Goal: Find specific page/section: Find specific page/section

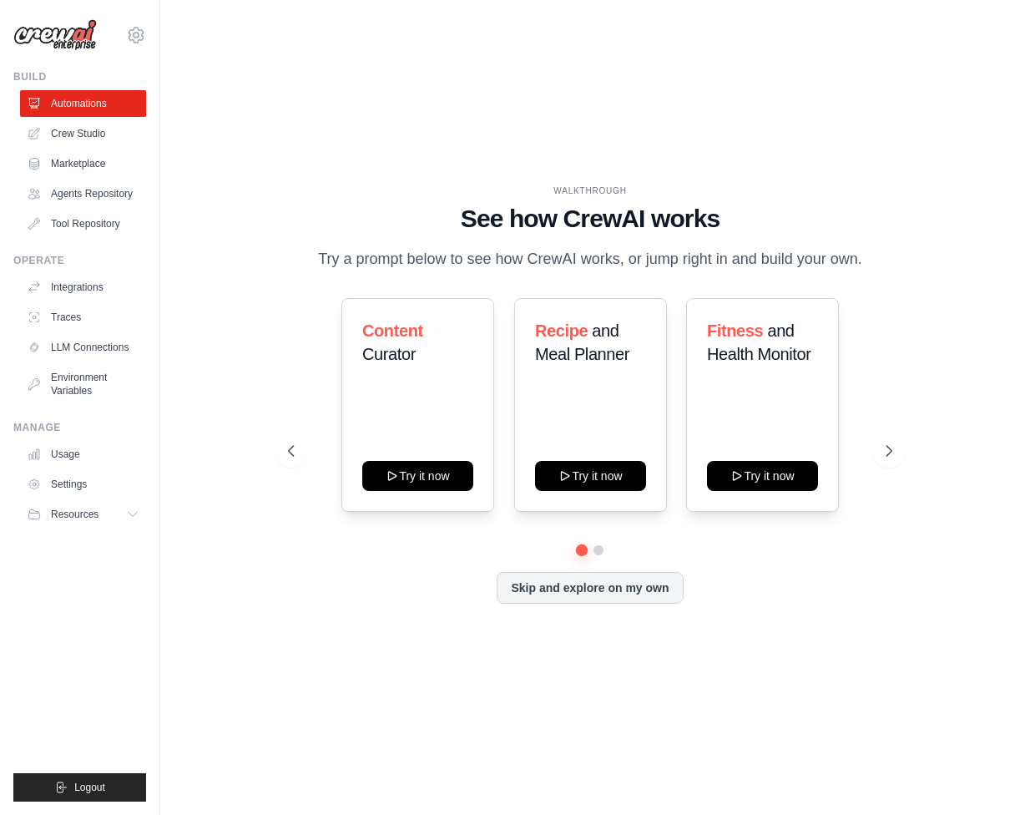
click at [294, 170] on div "WALKTHROUGH See how CrewAI works Try a prompt below to see how CrewAI works, or…" at bounding box center [590, 408] width 807 height 782
click at [100, 143] on link "Crew Studio" at bounding box center [85, 133] width 126 height 27
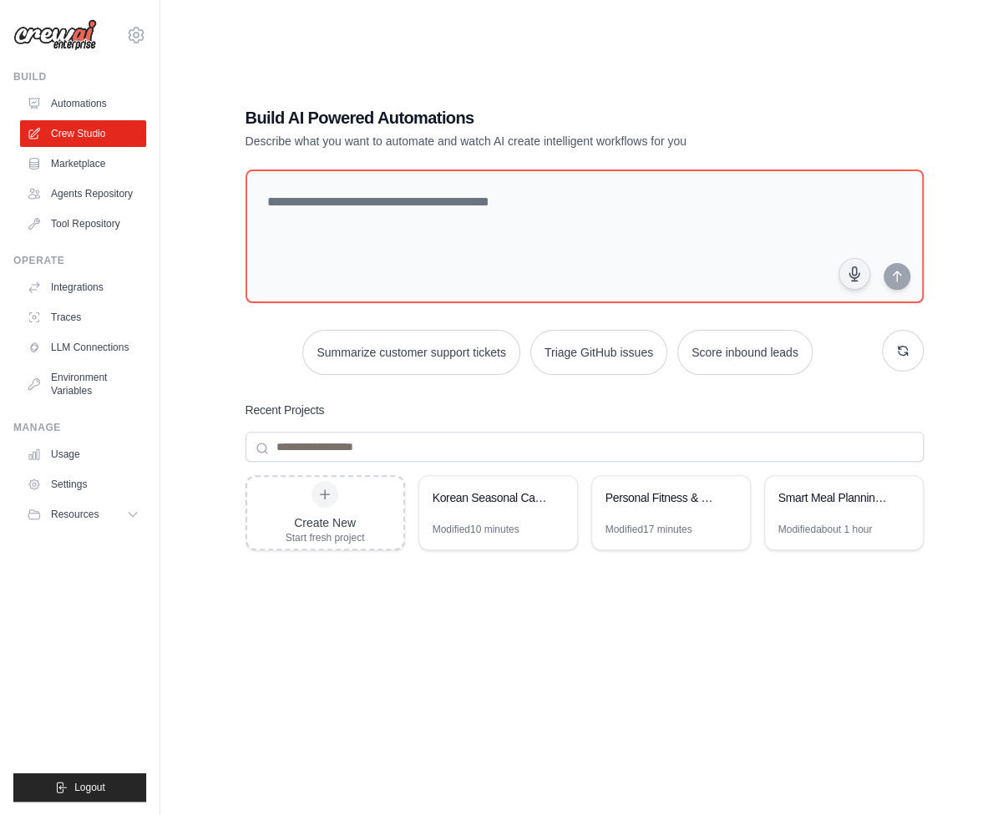
click at [92, 242] on ul "Build Automations Crew Studio Marketplace Agents Repository GitHub" at bounding box center [79, 436] width 133 height 732
drag, startPoint x: 354, startPoint y: 28, endPoint x: 425, endPoint y: 13, distance: 72.4
click at [354, 28] on div "Build AI Powered Automations Describe what you want to automate and watch AI cr…" at bounding box center [584, 424] width 794 height 815
click at [63, 38] on img at bounding box center [55, 35] width 84 height 32
click at [108, 31] on div "[EMAIL_ADDRESS][DOMAIN_NAME] Settings" at bounding box center [79, 26] width 133 height 53
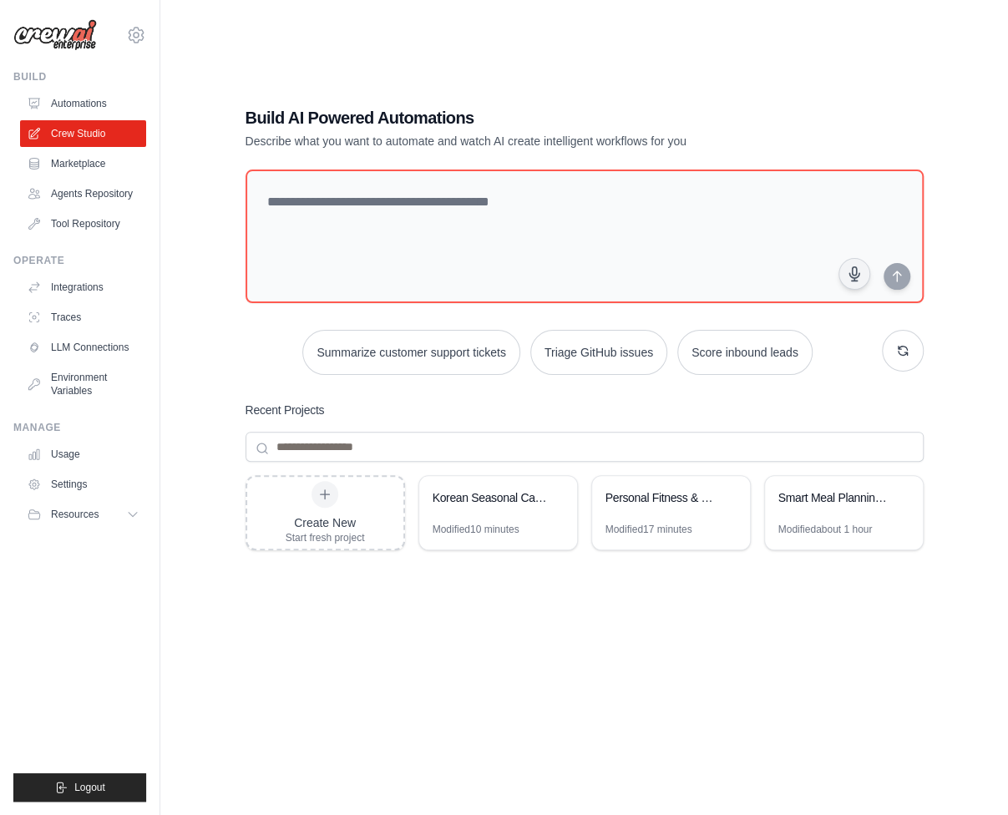
click at [77, 49] on img at bounding box center [55, 35] width 84 height 32
click at [63, 35] on img at bounding box center [55, 35] width 84 height 32
click at [104, 163] on link "Marketplace" at bounding box center [85, 163] width 126 height 27
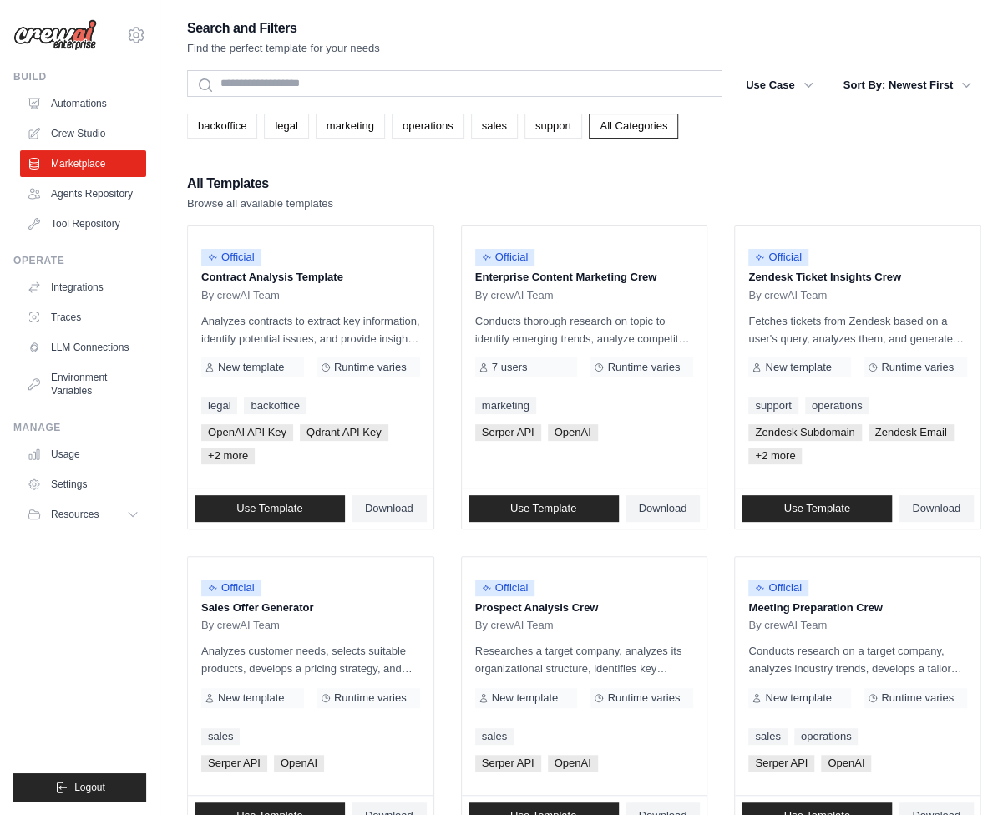
drag, startPoint x: 788, startPoint y: 158, endPoint x: 803, endPoint y: 165, distance: 15.7
click at [788, 158] on div "Search and Filters Find the perfect template for your needs Search Use Case bac…" at bounding box center [584, 787] width 794 height 1541
click at [823, 156] on div "Search and Filters Find the perfect template for your needs Search Use Case bac…" at bounding box center [584, 787] width 794 height 1541
drag, startPoint x: 294, startPoint y: 6, endPoint x: 538, endPoint y: 2, distance: 243.9
click at [555, 32] on div "Search and Filters Find the perfect template for your needs" at bounding box center [584, 37] width 794 height 40
